Goal: Task Accomplishment & Management: Use online tool/utility

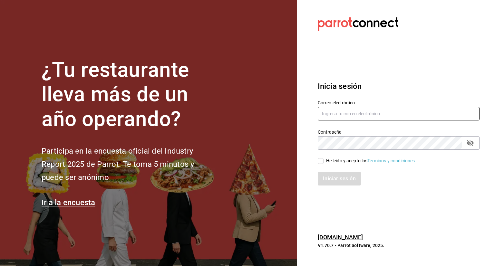
click at [387, 116] on input "text" at bounding box center [399, 114] width 162 height 14
type input "edson.urban@grupocosteno.com"
click at [322, 163] on input "He leído y acepto los Términos y condiciones." at bounding box center [321, 161] width 6 height 6
checkbox input "true"
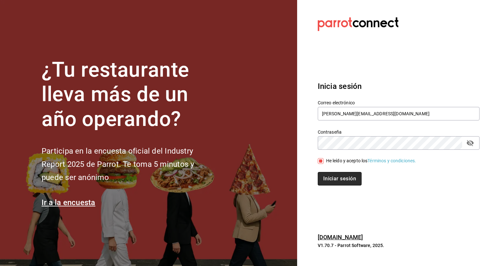
click at [328, 174] on button "Iniciar sesión" at bounding box center [340, 179] width 44 height 14
click at [328, 174] on div "Iniciar sesión" at bounding box center [399, 179] width 162 height 14
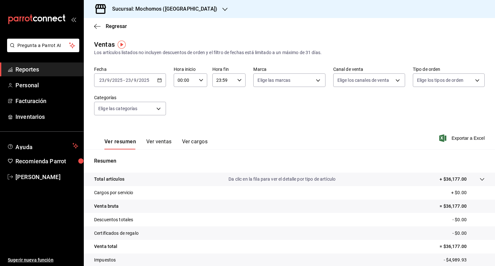
click at [161, 83] on div "[DATE] [DATE] - [DATE] [DATE]" at bounding box center [130, 80] width 72 height 14
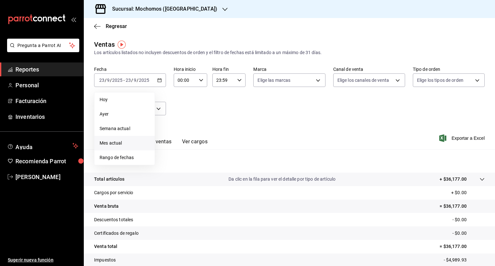
click at [117, 142] on span "Mes actual" at bounding box center [125, 143] width 50 height 7
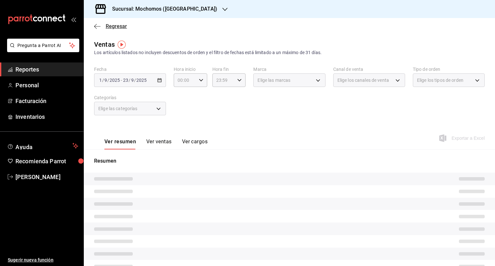
click at [113, 27] on span "Regresar" at bounding box center [116, 26] width 21 height 6
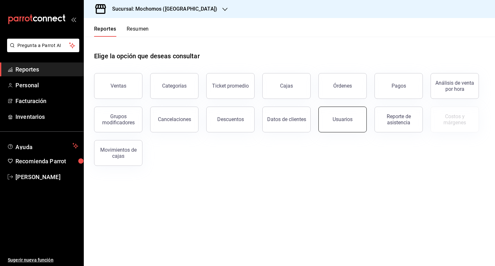
click at [347, 120] on div "Usuarios" at bounding box center [343, 119] width 20 height 6
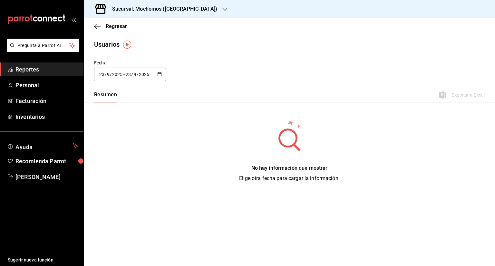
click at [156, 76] on div "[DATE] [DATE] - [DATE] [DATE]" at bounding box center [130, 75] width 72 height 14
click at [111, 136] on li "Mes actual" at bounding box center [124, 138] width 61 height 15
type input "[DATE]"
type input "1"
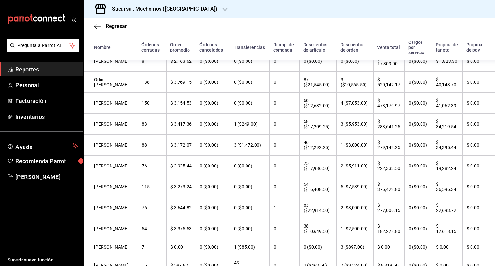
scroll to position [408, 0]
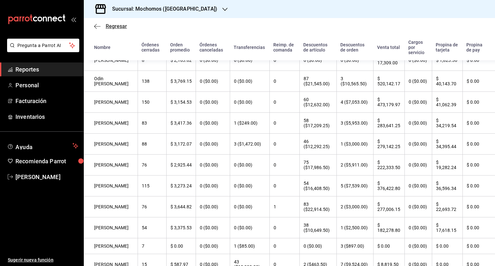
click at [96, 25] on icon "button" at bounding box center [97, 27] width 6 height 6
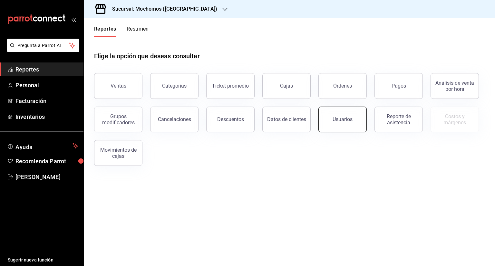
click at [338, 122] on div "Usuarios" at bounding box center [343, 119] width 20 height 6
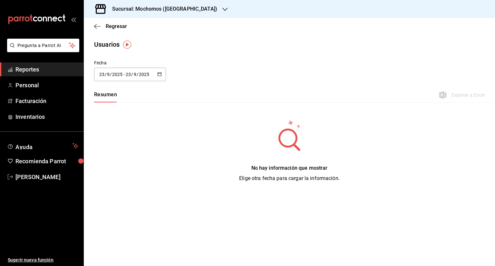
click at [161, 73] on \(Stroke\) "button" at bounding box center [160, 73] width 4 height 0
click at [129, 168] on li "Rango de fechas" at bounding box center [124, 167] width 61 height 15
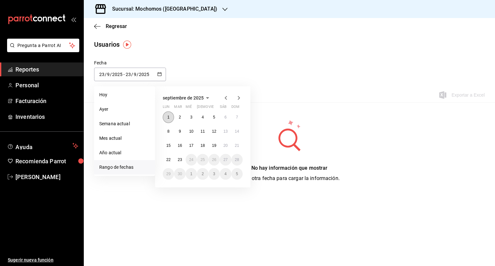
click at [166, 115] on button "1" at bounding box center [168, 118] width 11 height 12
click at [181, 161] on abbr "23" at bounding box center [180, 160] width 4 height 5
type input "[DATE]"
type input "1"
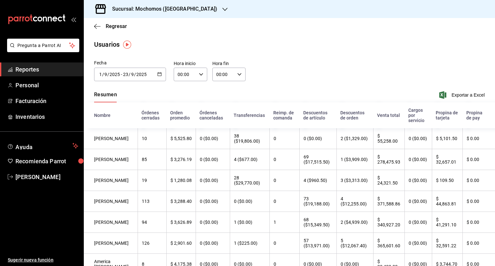
click at [201, 73] on icon "button" at bounding box center [201, 74] width 5 height 5
click at [183, 97] on button "05" at bounding box center [181, 100] width 14 height 13
type input "05:00"
click at [238, 74] on div at bounding box center [247, 133] width 495 height 266
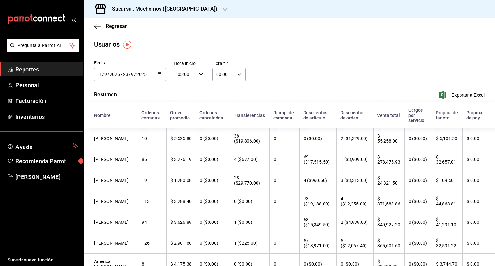
click at [238, 74] on icon "button" at bounding box center [239, 74] width 5 height 5
click at [217, 114] on span "05" at bounding box center [219, 111] width 6 height 5
type input "05:00"
click at [295, 75] on div at bounding box center [247, 133] width 495 height 266
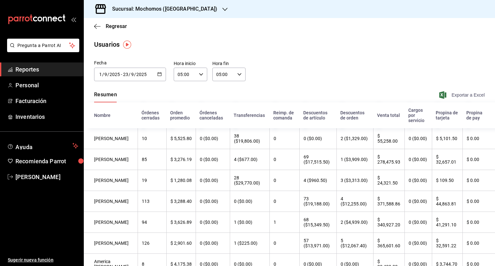
click at [456, 94] on span "Exportar a Excel" at bounding box center [463, 95] width 44 height 8
